Goal: Complete application form

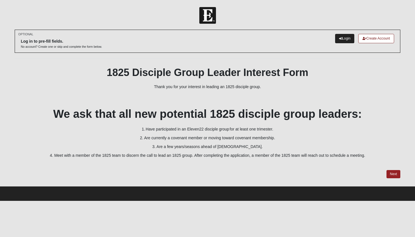
click at [341, 41] on link "Login" at bounding box center [344, 38] width 19 height 9
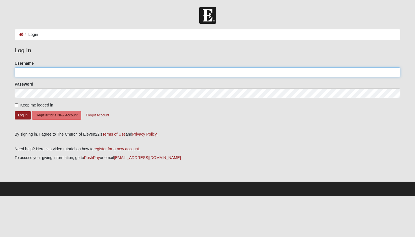
type input "kjbland@gmail.com"
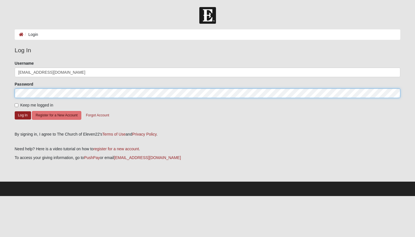
click at [23, 115] on button "Log In" at bounding box center [23, 115] width 16 height 8
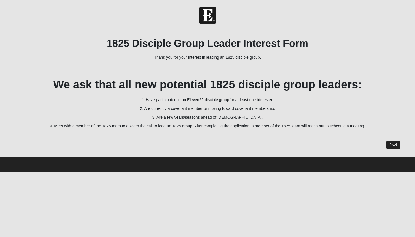
click at [393, 148] on link "Next" at bounding box center [394, 145] width 14 height 8
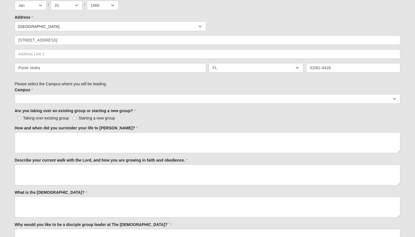
scroll to position [140, 0]
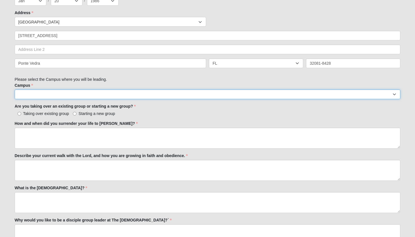
select select "16"
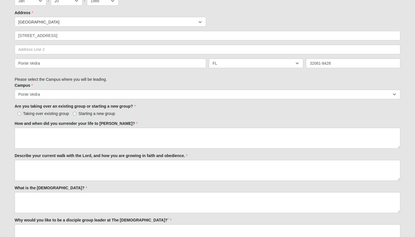
click at [77, 114] on label "Starting a new group" at bounding box center [94, 114] width 42 height 6
click at [77, 114] on input "Starting a new group" at bounding box center [75, 114] width 4 height 4
radio input "true"
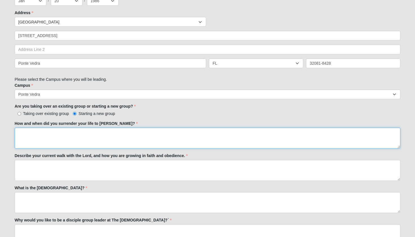
click at [69, 135] on textarea "How and when did you surrender your life to [PERSON_NAME]?" at bounding box center [208, 138] width 386 height 21
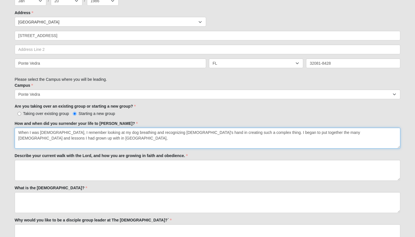
click at [382, 131] on textarea "When I was [DEMOGRAPHIC_DATA], I remember looking at my dog breathing and recog…" at bounding box center [208, 138] width 386 height 21
click at [392, 134] on textarea "When I was [DEMOGRAPHIC_DATA], I remember looking at my dog breathing and recog…" at bounding box center [208, 138] width 386 height 21
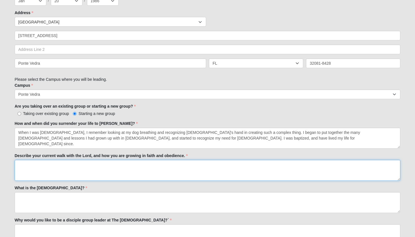
click at [109, 172] on textarea "Describe your current walk with the Lord, and how you are growing in faith and …" at bounding box center [208, 170] width 386 height 21
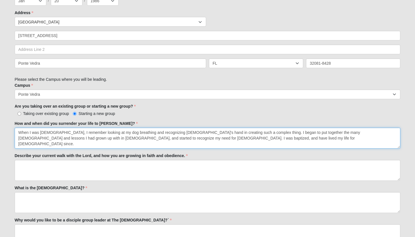
click at [177, 138] on textarea "When I was [DEMOGRAPHIC_DATA], I remember looking at my dog breathing and recog…" at bounding box center [208, 138] width 386 height 21
type textarea "When I was [DEMOGRAPHIC_DATA], I remember looking at my dog breathing and recog…"
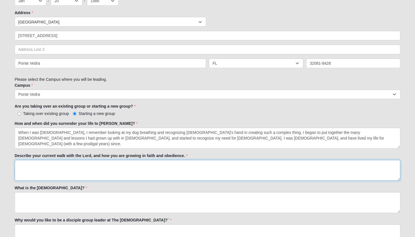
click at [170, 170] on textarea "Describe your current walk with the Lord, and how you are growing in faith and …" at bounding box center [208, 170] width 386 height 21
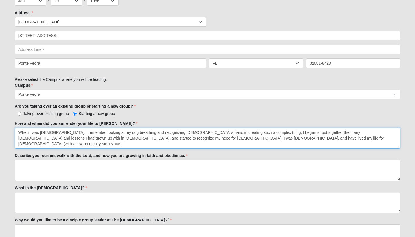
drag, startPoint x: 222, startPoint y: 138, endPoint x: 186, endPoint y: 138, distance: 35.6
click at [186, 138] on textarea "When I was [DEMOGRAPHIC_DATA], I remember looking at my dog breathing and recog…" at bounding box center [208, 138] width 386 height 21
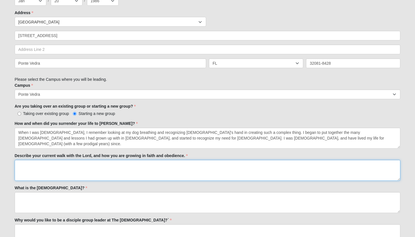
click at [140, 172] on textarea "Describe your current walk with the Lord, and how you are growing in faith and …" at bounding box center [208, 170] width 386 height 21
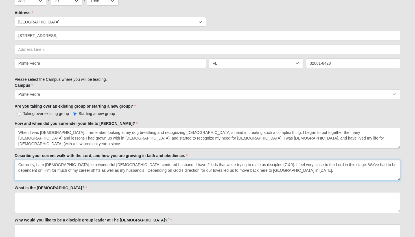
click at [156, 171] on textarea "Currently, I am [DEMOGRAPHIC_DATA] to a wonderful [DEMOGRAPHIC_DATA]-centered h…" at bounding box center [208, 170] width 386 height 21
click at [268, 173] on textarea "Currently, I am [DEMOGRAPHIC_DATA] to a wonderful [DEMOGRAPHIC_DATA]-centered h…" at bounding box center [208, 170] width 386 height 21
drag, startPoint x: 330, startPoint y: 171, endPoint x: 340, endPoint y: 172, distance: 9.7
click at [340, 172] on textarea "Currently, I am [DEMOGRAPHIC_DATA] to a wonderful [DEMOGRAPHIC_DATA]-centered h…" at bounding box center [208, 170] width 386 height 21
click at [394, 173] on textarea "Currently, I am [DEMOGRAPHIC_DATA] to a wonderful [DEMOGRAPHIC_DATA]-centered h…" at bounding box center [208, 170] width 386 height 21
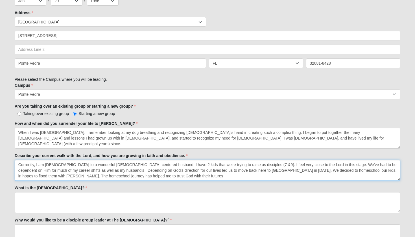
drag, startPoint x: 120, startPoint y: 177, endPoint x: 112, endPoint y: 177, distance: 8.2
click at [112, 177] on textarea "Currently, I am [DEMOGRAPHIC_DATA] to a wonderful [DEMOGRAPHIC_DATA]-centered h…" at bounding box center [208, 170] width 386 height 21
click at [145, 177] on textarea "Currently, I am [DEMOGRAPHIC_DATA] to a wonderful [DEMOGRAPHIC_DATA]-centered h…" at bounding box center [208, 170] width 386 height 21
click at [104, 177] on textarea "Currently, I am [DEMOGRAPHIC_DATA] to a wonderful [DEMOGRAPHIC_DATA]-centered h…" at bounding box center [208, 170] width 386 height 21
click at [165, 177] on textarea "Currently, I am [DEMOGRAPHIC_DATA] to a wonderful [DEMOGRAPHIC_DATA]-centered h…" at bounding box center [208, 170] width 386 height 21
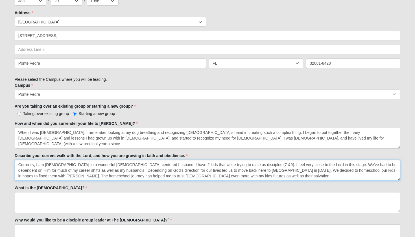
click at [214, 177] on textarea "Currently, I am [DEMOGRAPHIC_DATA] to a wonderful [DEMOGRAPHIC_DATA]-centered h…" at bounding box center [208, 170] width 386 height 21
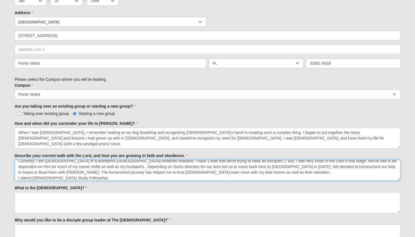
click at [21, 179] on textarea "Currently, I am [DEMOGRAPHIC_DATA] to a wonderful [DEMOGRAPHIC_DATA]-centered h…" at bounding box center [208, 170] width 386 height 21
click at [52, 178] on textarea "Currently, I am [DEMOGRAPHIC_DATA] to a wonderful [DEMOGRAPHIC_DATA]-centered h…" at bounding box center [208, 170] width 386 height 21
click at [101, 179] on textarea "Currently, I am [DEMOGRAPHIC_DATA] to a wonderful [DEMOGRAPHIC_DATA]-centered h…" at bounding box center [208, 170] width 386 height 21
drag, startPoint x: 155, startPoint y: 178, endPoint x: 19, endPoint y: 179, distance: 136.2
click at [19, 179] on textarea "Currently, I am [DEMOGRAPHIC_DATA] to a wonderful [DEMOGRAPHIC_DATA]-centered h…" at bounding box center [208, 170] width 386 height 21
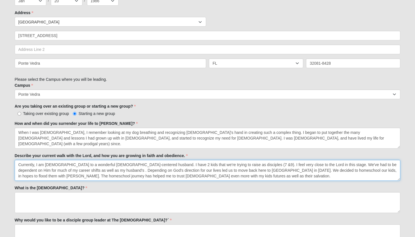
click at [350, 162] on textarea "Currently, I am [DEMOGRAPHIC_DATA] to a wonderful [DEMOGRAPHIC_DATA]-centered h…" at bounding box center [208, 170] width 386 height 21
click at [318, 163] on textarea "Currently, I am [DEMOGRAPHIC_DATA] to a wonderful [DEMOGRAPHIC_DATA]-centered h…" at bounding box center [208, 170] width 386 height 21
drag, startPoint x: 307, startPoint y: 162, endPoint x: 302, endPoint y: 162, distance: 5.1
click at [302, 162] on textarea "Currently, I am [DEMOGRAPHIC_DATA] to a wonderful [DEMOGRAPHIC_DATA]-centered h…" at bounding box center [208, 170] width 386 height 21
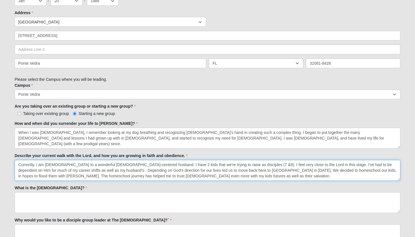
click at [308, 164] on textarea "Currently, I am [DEMOGRAPHIC_DATA] to a wonderful [DEMOGRAPHIC_DATA]-centered h…" at bounding box center [208, 170] width 386 height 21
drag, startPoint x: 326, startPoint y: 163, endPoint x: 357, endPoint y: 161, distance: 31.7
click at [357, 161] on textarea "Currently, I am [DEMOGRAPHIC_DATA] to a wonderful [DEMOGRAPHIC_DATA]-centered h…" at bounding box center [208, 170] width 386 height 21
drag, startPoint x: 307, startPoint y: 162, endPoint x: 325, endPoint y: 164, distance: 17.6
click at [325, 164] on textarea "Currently, I am [DEMOGRAPHIC_DATA] to a wonderful [DEMOGRAPHIC_DATA]-centered h…" at bounding box center [208, 170] width 386 height 21
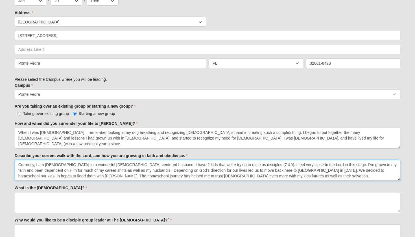
drag, startPoint x: 29, startPoint y: 169, endPoint x: 22, endPoint y: 170, distance: 6.9
click at [22, 170] on textarea "Currently, I am [DEMOGRAPHIC_DATA] to a wonderful [DEMOGRAPHIC_DATA]-centered h…" at bounding box center [208, 170] width 386 height 21
drag, startPoint x: 33, startPoint y: 170, endPoint x: 19, endPoint y: 170, distance: 13.3
click at [19, 170] on textarea "Currently, I am [DEMOGRAPHIC_DATA] to a wonderful [DEMOGRAPHIC_DATA]-centered h…" at bounding box center [208, 170] width 386 height 21
click at [46, 169] on textarea "Currently, I am [DEMOGRAPHIC_DATA] to a wonderful [DEMOGRAPHIC_DATA]-centered h…" at bounding box center [208, 170] width 386 height 21
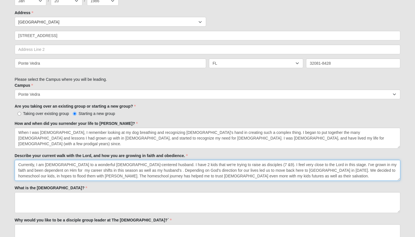
drag, startPoint x: 171, startPoint y: 168, endPoint x: 155, endPoint y: 170, distance: 15.4
click at [155, 170] on textarea "Currently, I am [DEMOGRAPHIC_DATA] to a wonderful [DEMOGRAPHIC_DATA]-centered h…" at bounding box center [208, 170] width 386 height 21
click at [364, 168] on textarea "Currently, I am [DEMOGRAPHIC_DATA] to a wonderful [DEMOGRAPHIC_DATA]-centered h…" at bounding box center [208, 170] width 386 height 21
drag, startPoint x: 366, startPoint y: 169, endPoint x: 355, endPoint y: 170, distance: 10.6
click at [355, 170] on textarea "Currently, I am [DEMOGRAPHIC_DATA] to a wonderful [DEMOGRAPHIC_DATA]-centered h…" at bounding box center [208, 170] width 386 height 21
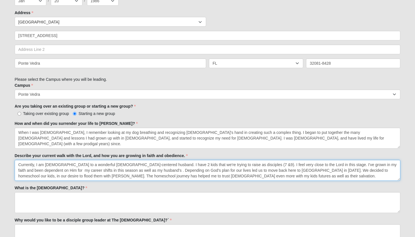
click at [37, 175] on textarea "Currently, I am [DEMOGRAPHIC_DATA] to a wonderful [DEMOGRAPHIC_DATA]-centered h…" at bounding box center [208, 170] width 386 height 21
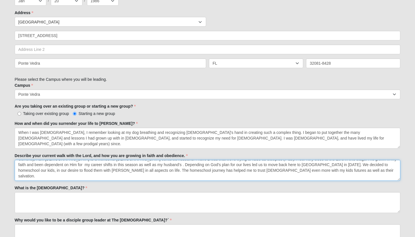
scroll to position [6, 0]
click at [272, 171] on textarea "Currently, I am [DEMOGRAPHIC_DATA] to a wonderful [DEMOGRAPHIC_DATA]-centered h…" at bounding box center [208, 170] width 386 height 21
click at [159, 177] on textarea "Currently, I am [DEMOGRAPHIC_DATA] to a wonderful [DEMOGRAPHIC_DATA]-centered h…" at bounding box center [208, 170] width 386 height 21
click at [232, 177] on textarea "Currently, I am [DEMOGRAPHIC_DATA] to a wonderful [DEMOGRAPHIC_DATA]-centered h…" at bounding box center [208, 170] width 386 height 21
click at [274, 176] on textarea "Currently, I am [DEMOGRAPHIC_DATA] to a wonderful [DEMOGRAPHIC_DATA]-centered h…" at bounding box center [208, 170] width 386 height 21
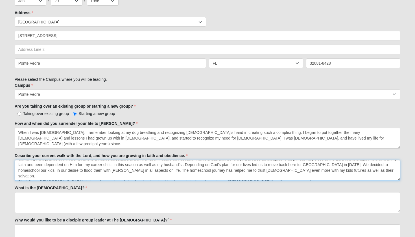
type textarea "Currently, I am [DEMOGRAPHIC_DATA] to a wonderful [DEMOGRAPHIC_DATA]-centered h…"
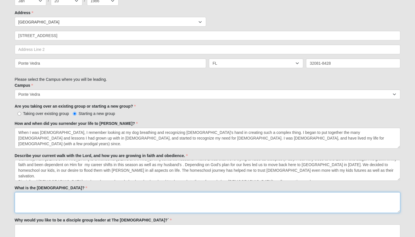
click at [153, 201] on textarea "What is the [DEMOGRAPHIC_DATA]?" at bounding box center [208, 202] width 386 height 21
type textarea "The good news! We are all sinners who fall short of the glory of [DEMOGRAPHIC_D…"
